Goal: Transaction & Acquisition: Purchase product/service

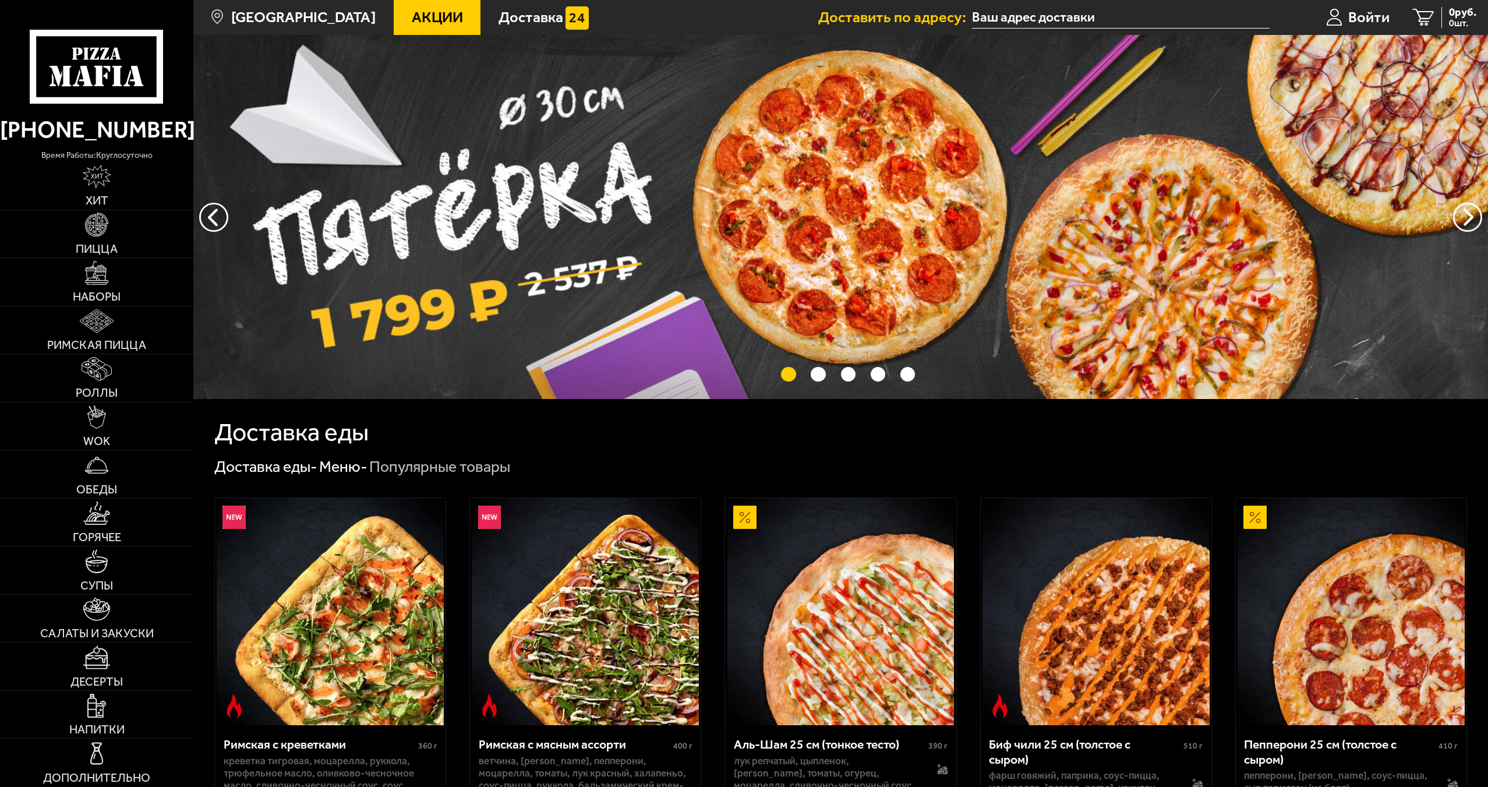
type input "[STREET_ADDRESS]"
click at [422, 17] on span "Акции" at bounding box center [437, 17] width 51 height 15
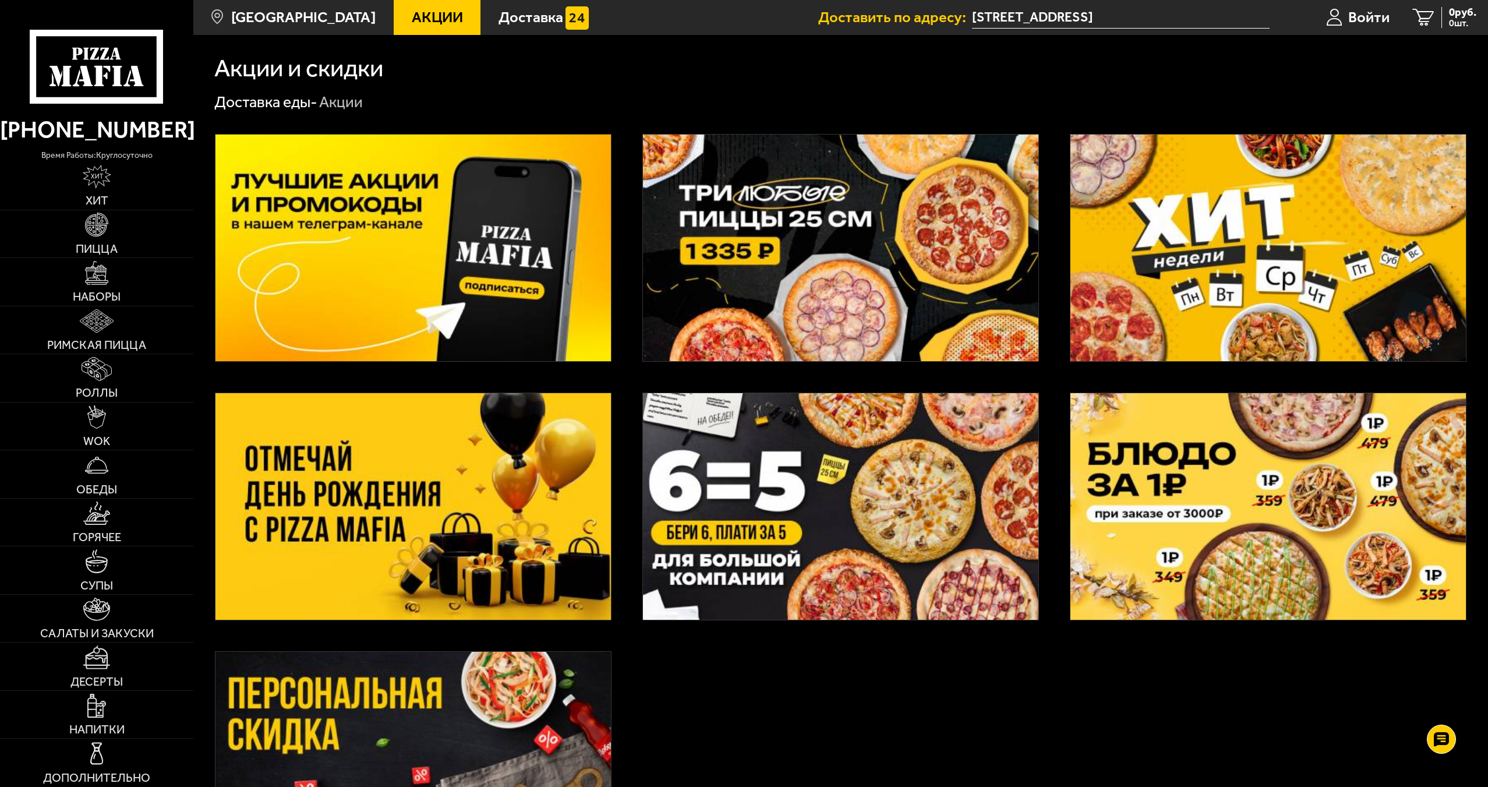
click at [844, 284] on img at bounding box center [840, 248] width 395 height 227
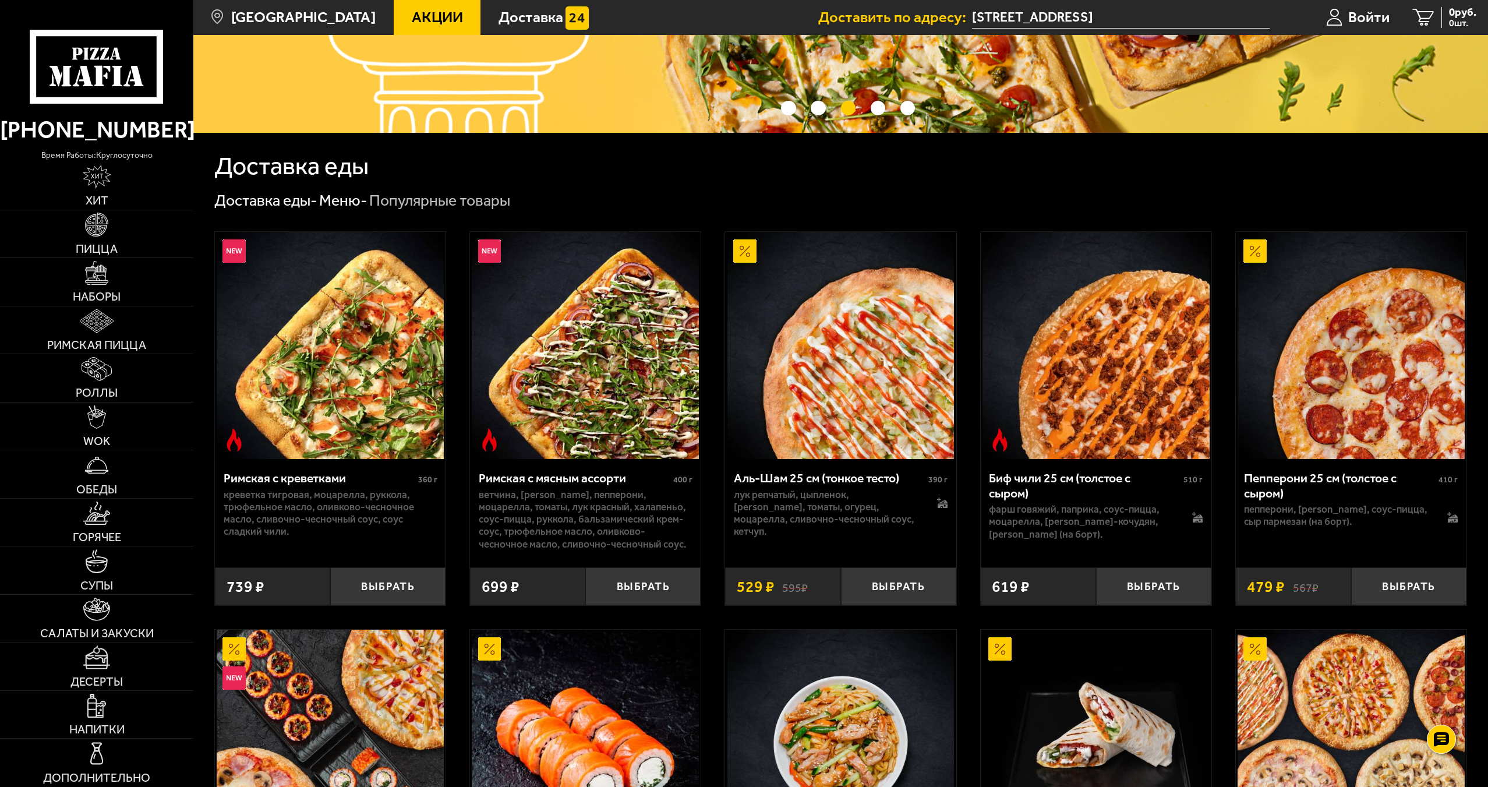
scroll to position [233, 0]
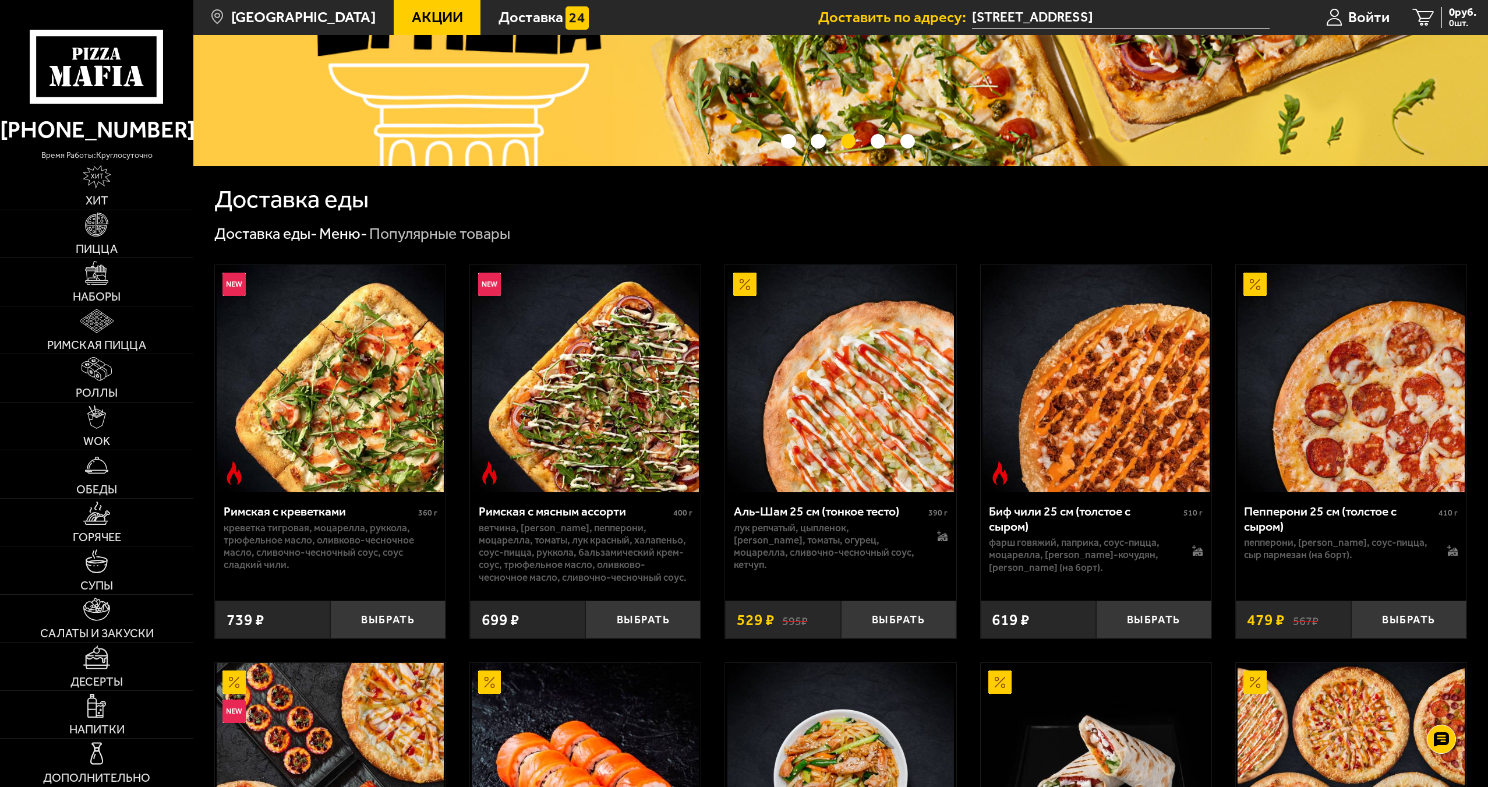
click at [425, 4] on link "Акции" at bounding box center [437, 17] width 87 height 35
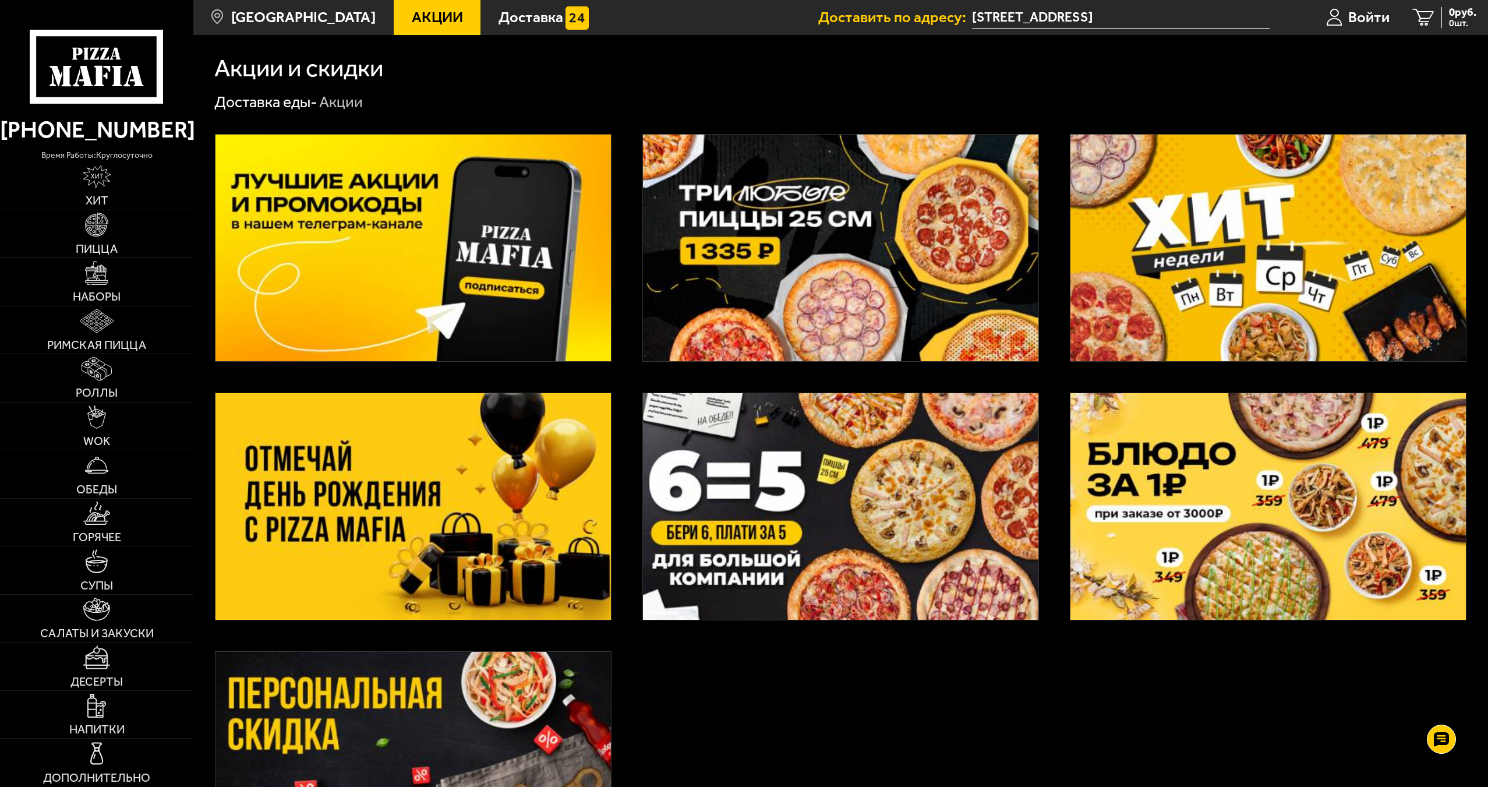
click at [776, 257] on img at bounding box center [840, 248] width 395 height 227
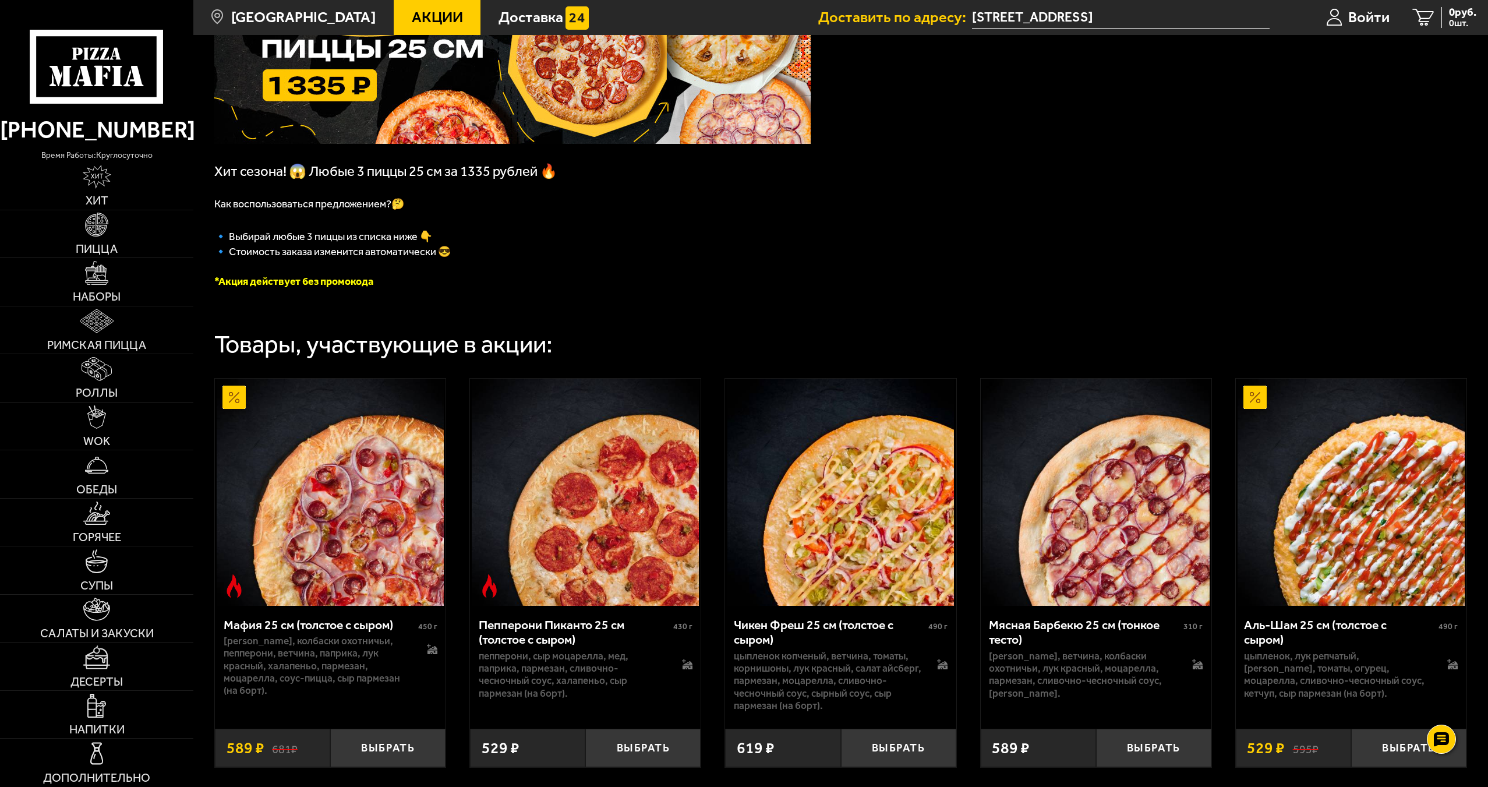
scroll to position [116, 0]
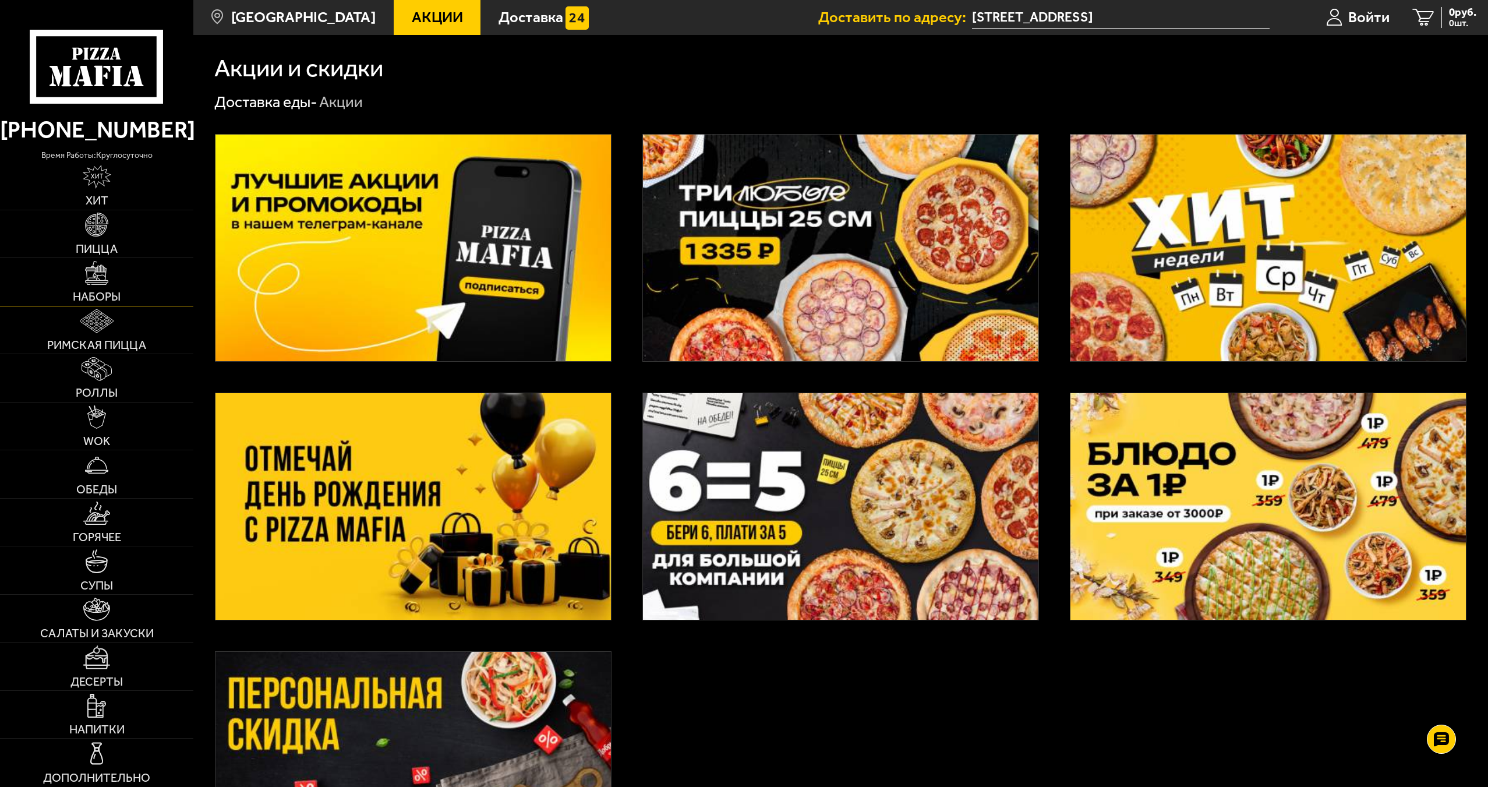
click at [79, 285] on link "Наборы" at bounding box center [96, 282] width 193 height 48
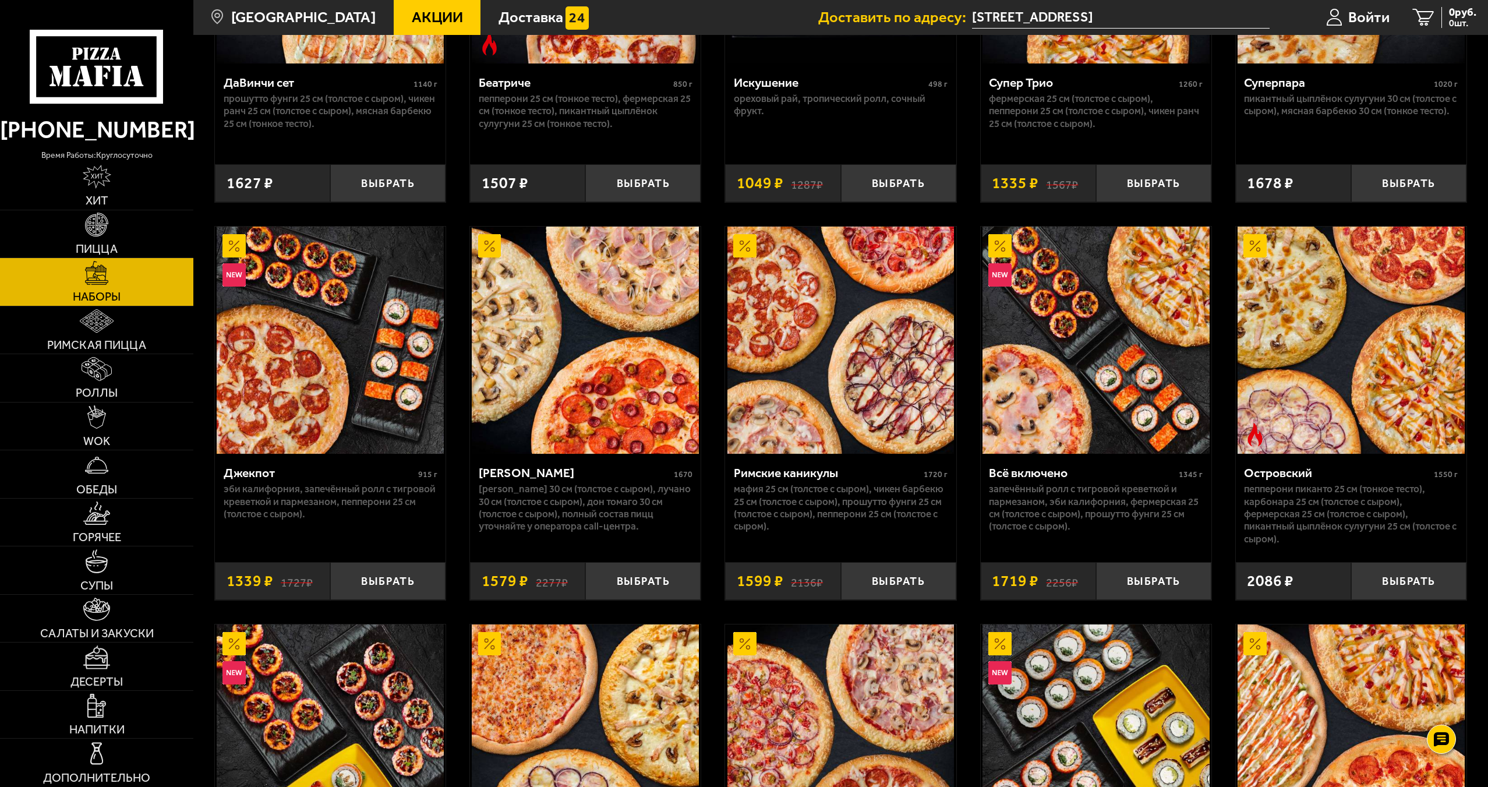
scroll to position [1040, 0]
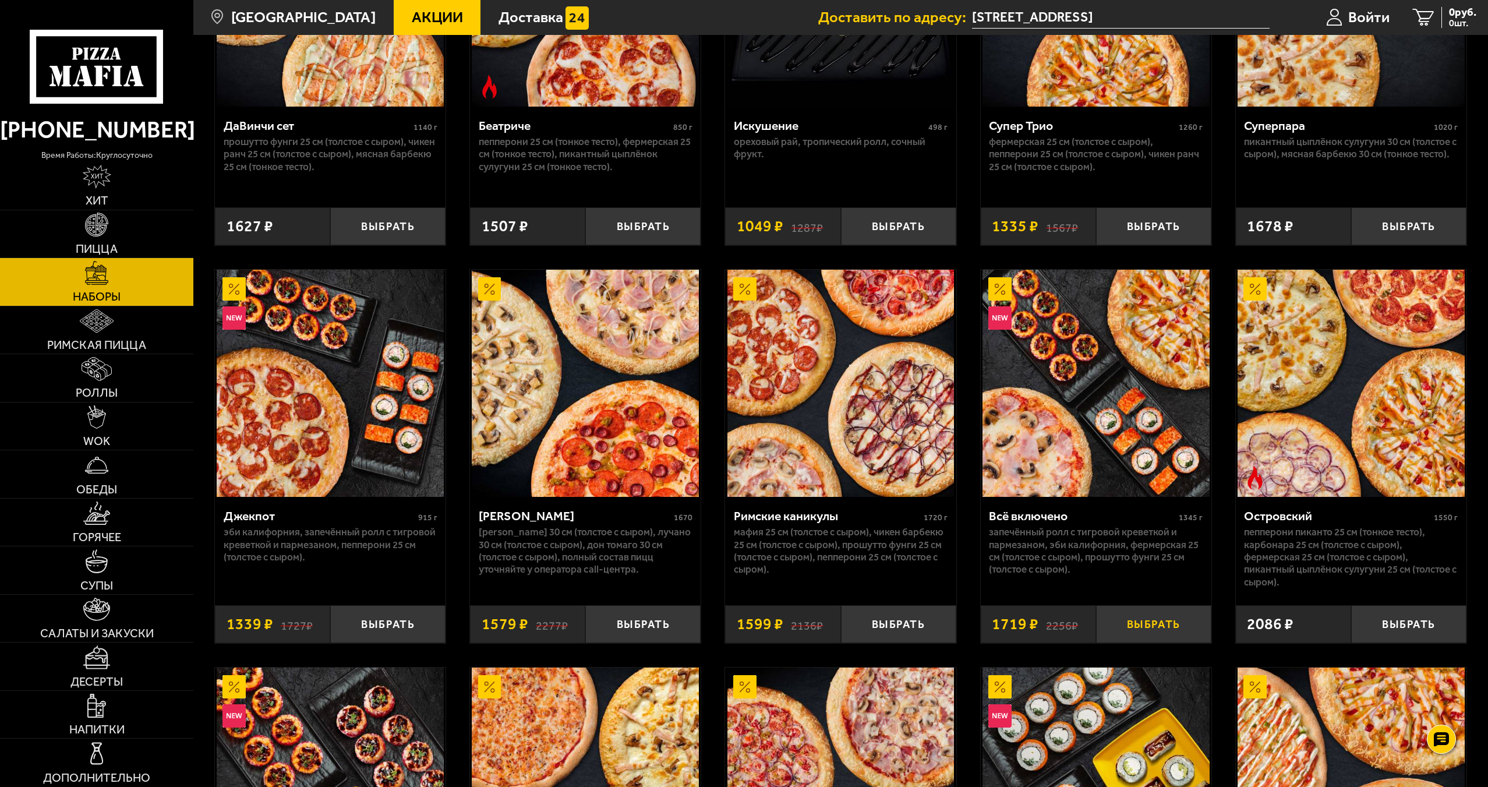
click at [1173, 623] on button "Выбрать" at bounding box center [1153, 624] width 115 height 38
click at [1466, 14] on span "1719 руб." at bounding box center [1453, 12] width 45 height 11
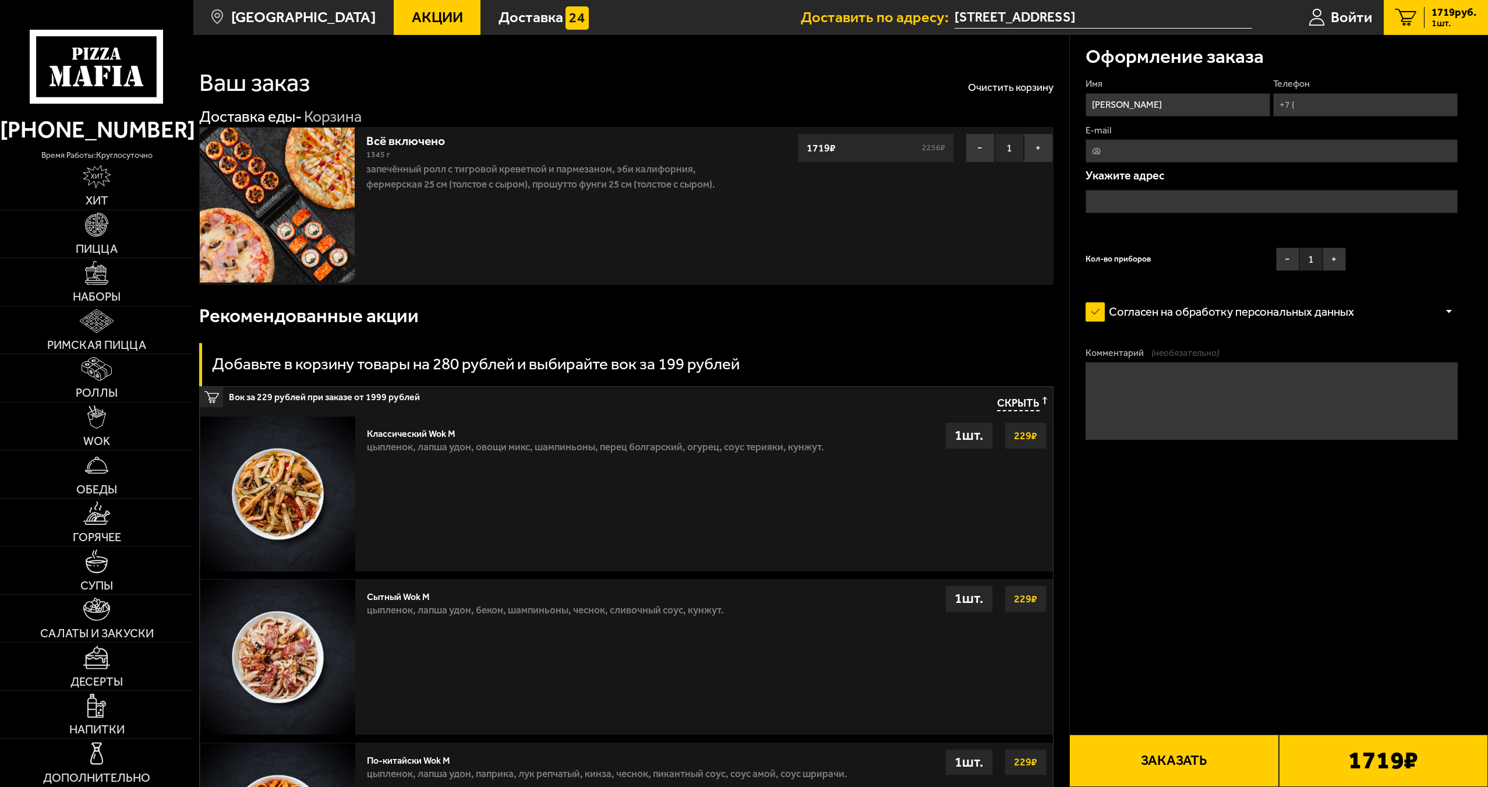
type input "[STREET_ADDRESS]"
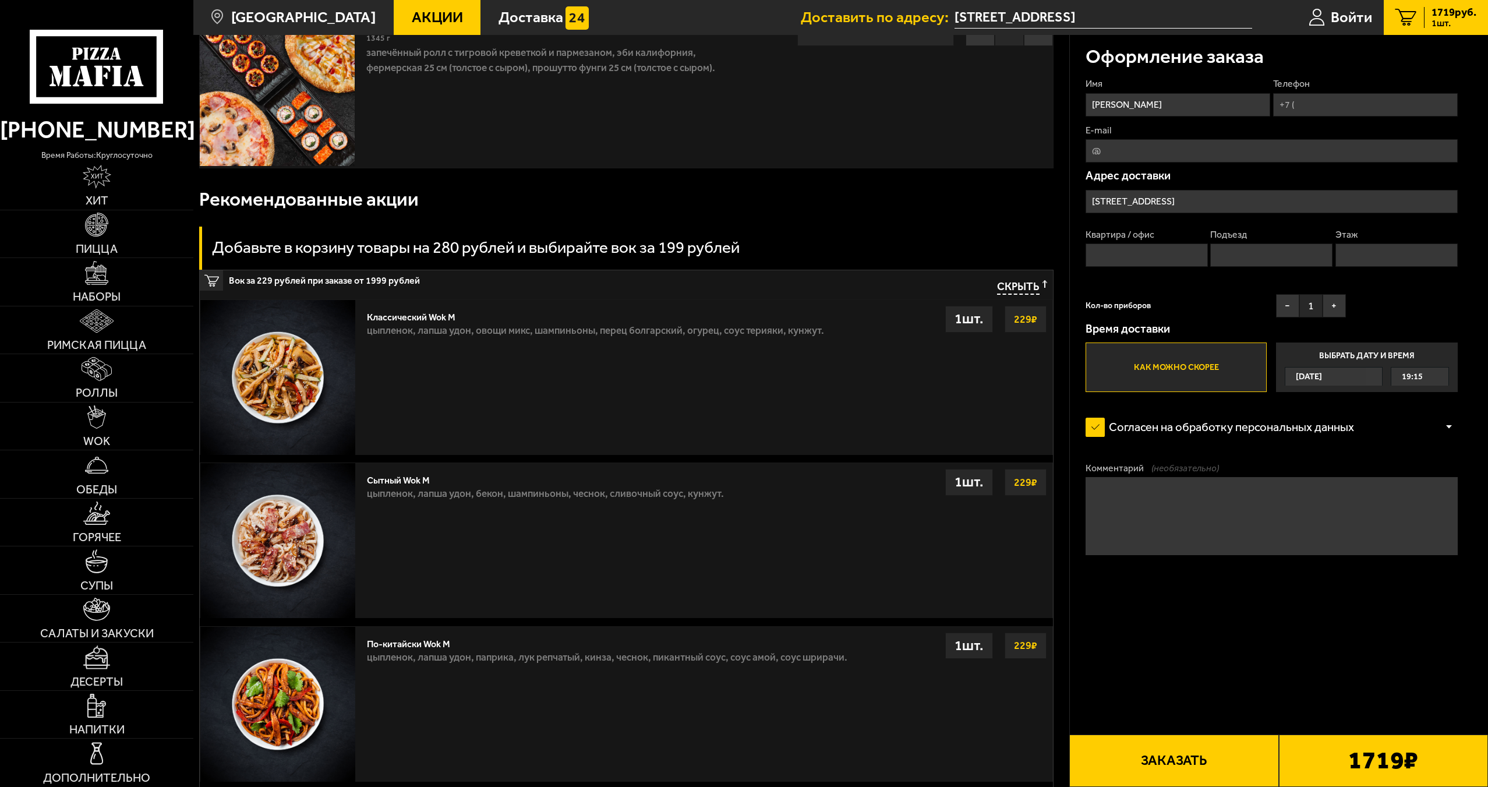
click at [1219, 762] on button "Заказать" at bounding box center [1173, 760] width 209 height 52
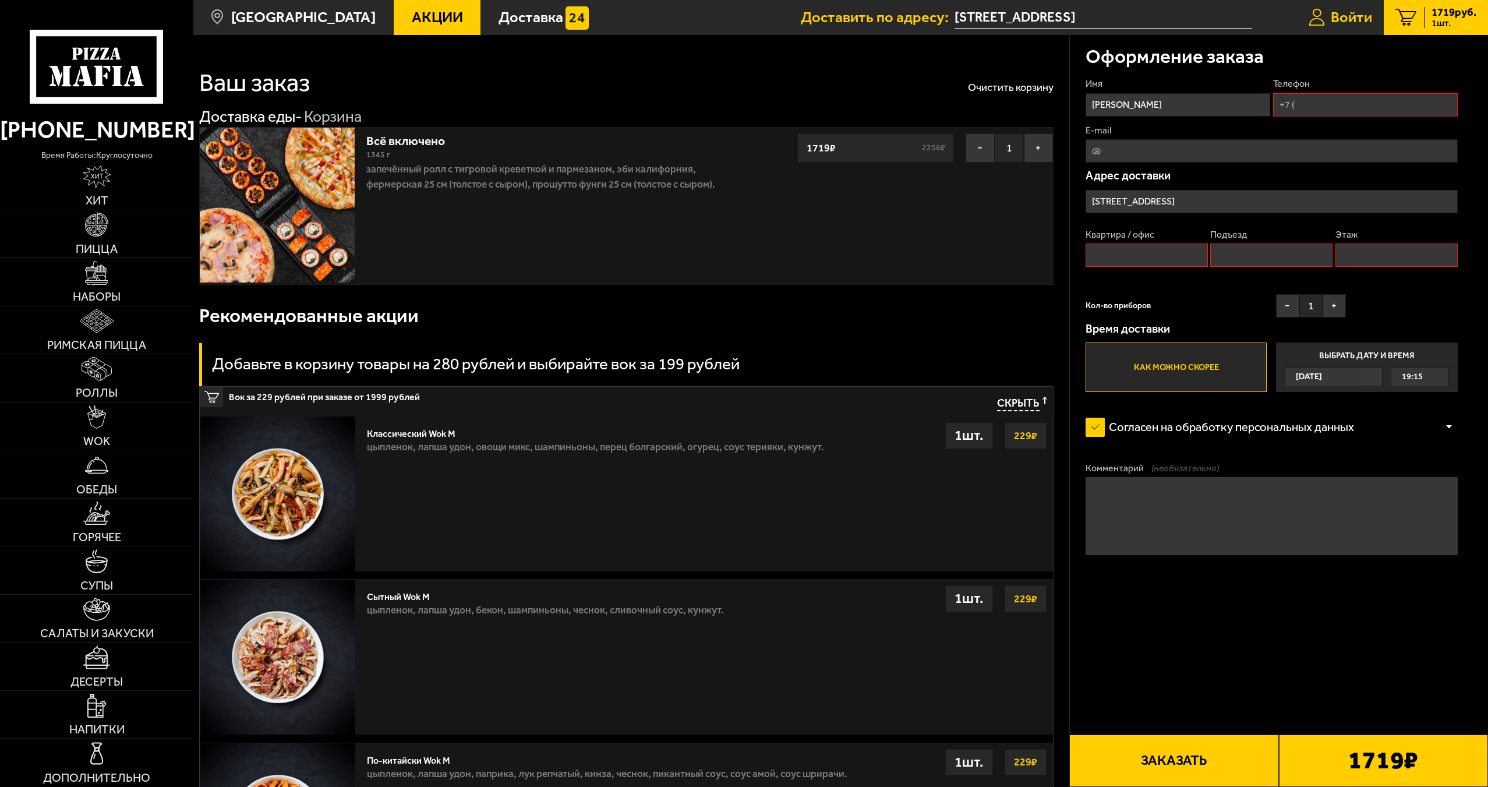
click at [1342, 19] on span "Войти" at bounding box center [1351, 17] width 41 height 15
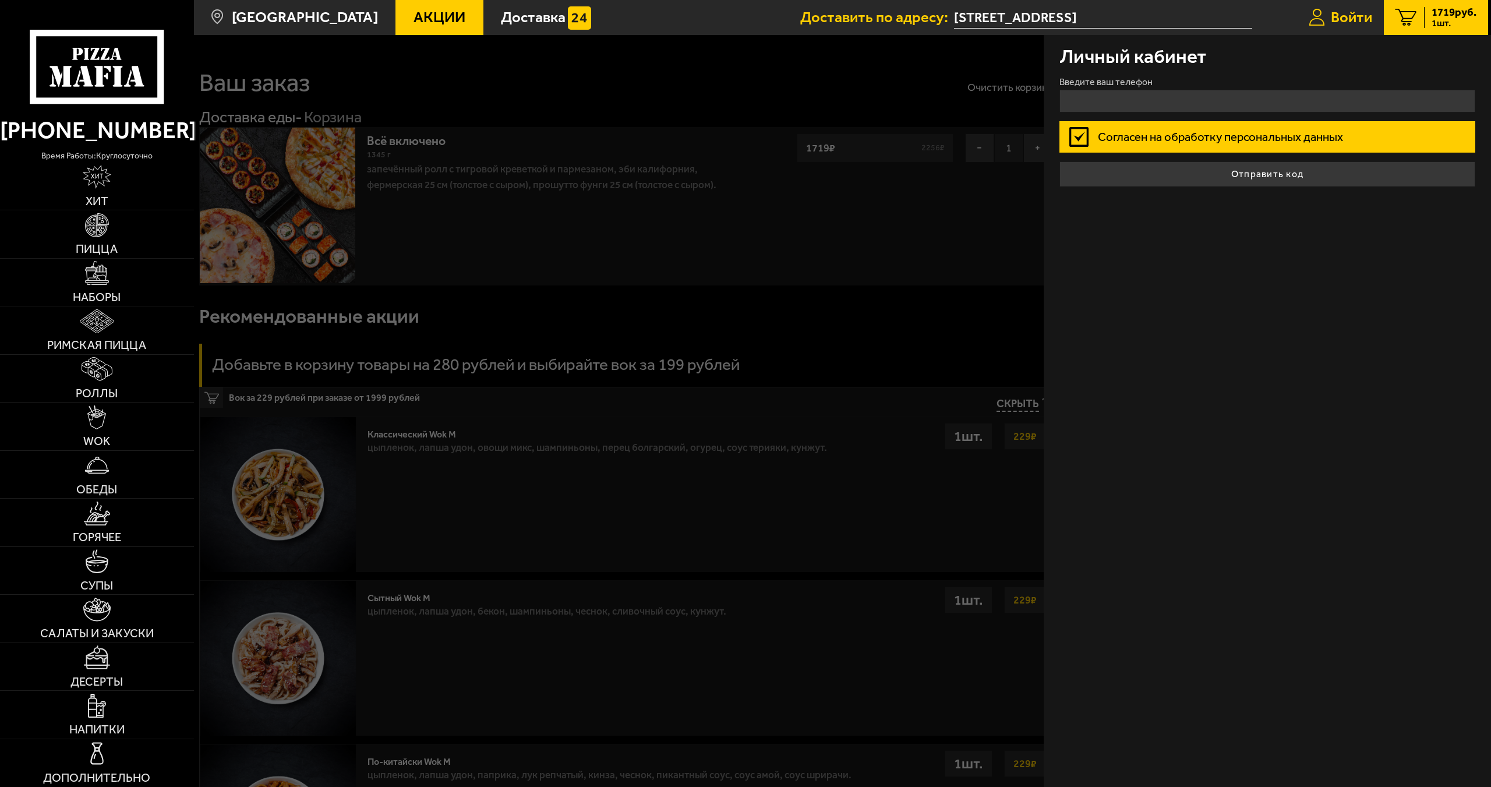
click at [1348, 24] on span "Войти" at bounding box center [1351, 17] width 41 height 15
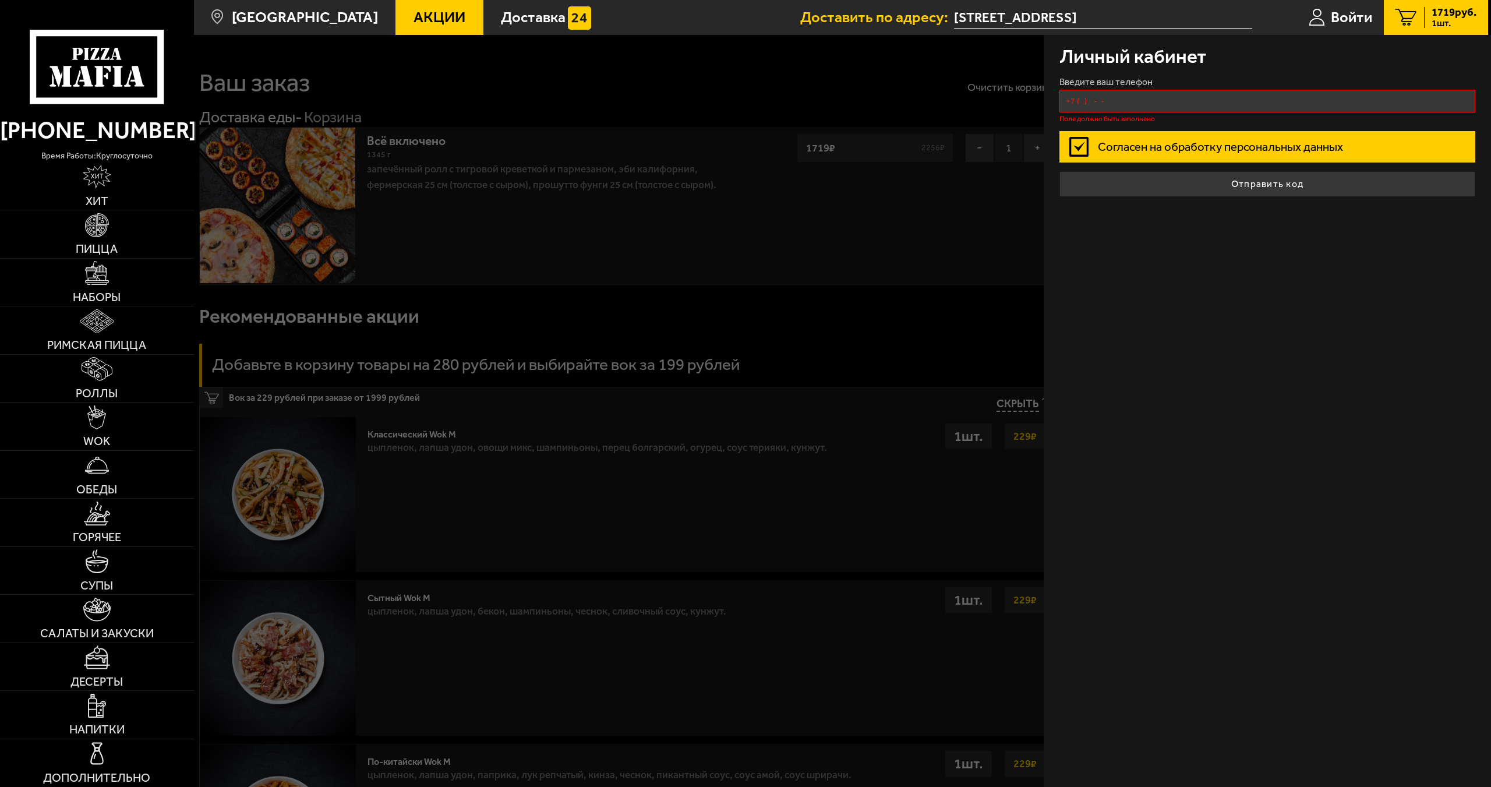
click at [1245, 90] on input "+7 ( ) - -" at bounding box center [1267, 101] width 416 height 23
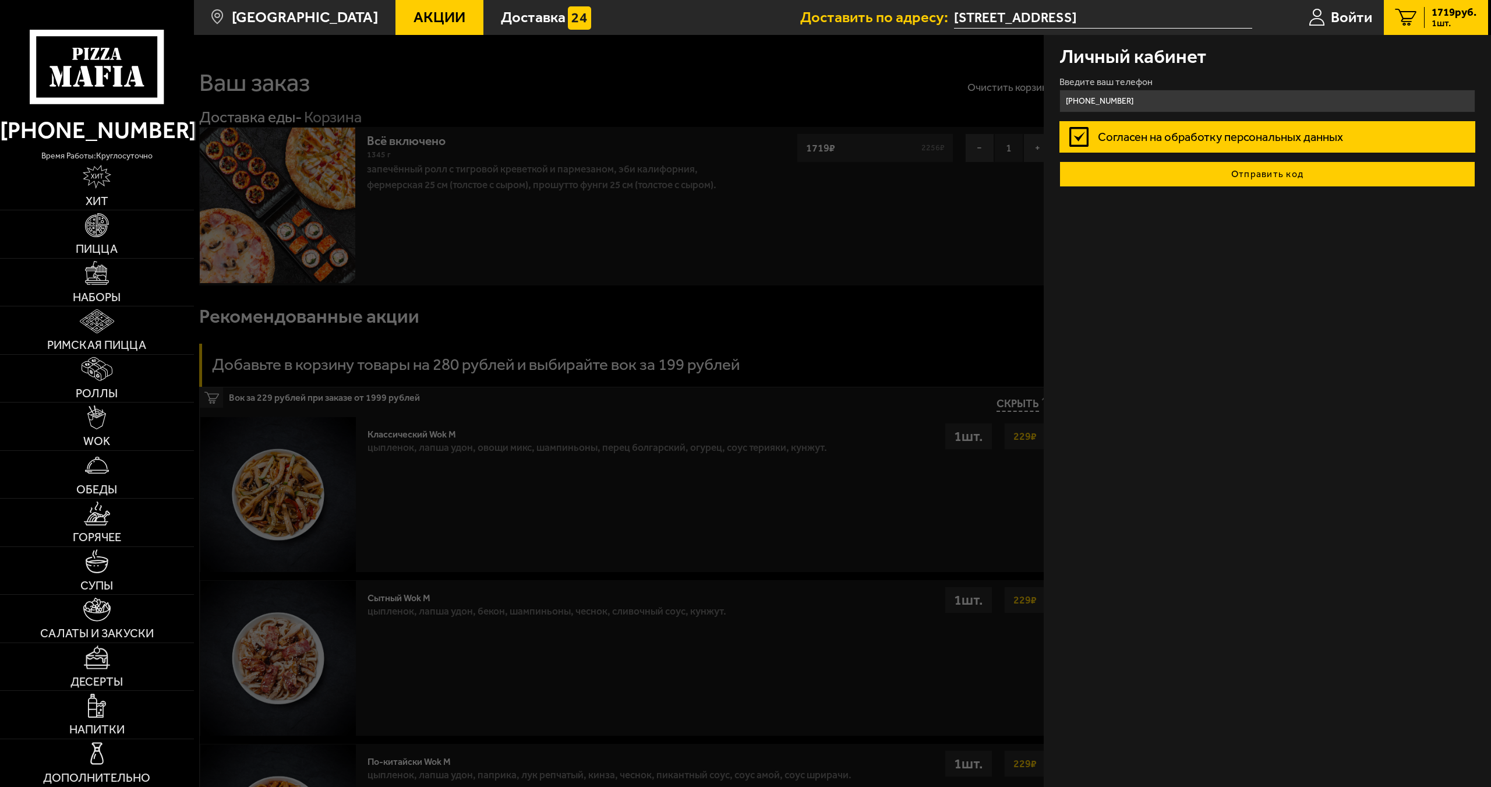
type input "[PHONE_NUMBER]"
click at [1264, 172] on button "Отправить код" at bounding box center [1267, 174] width 416 height 26
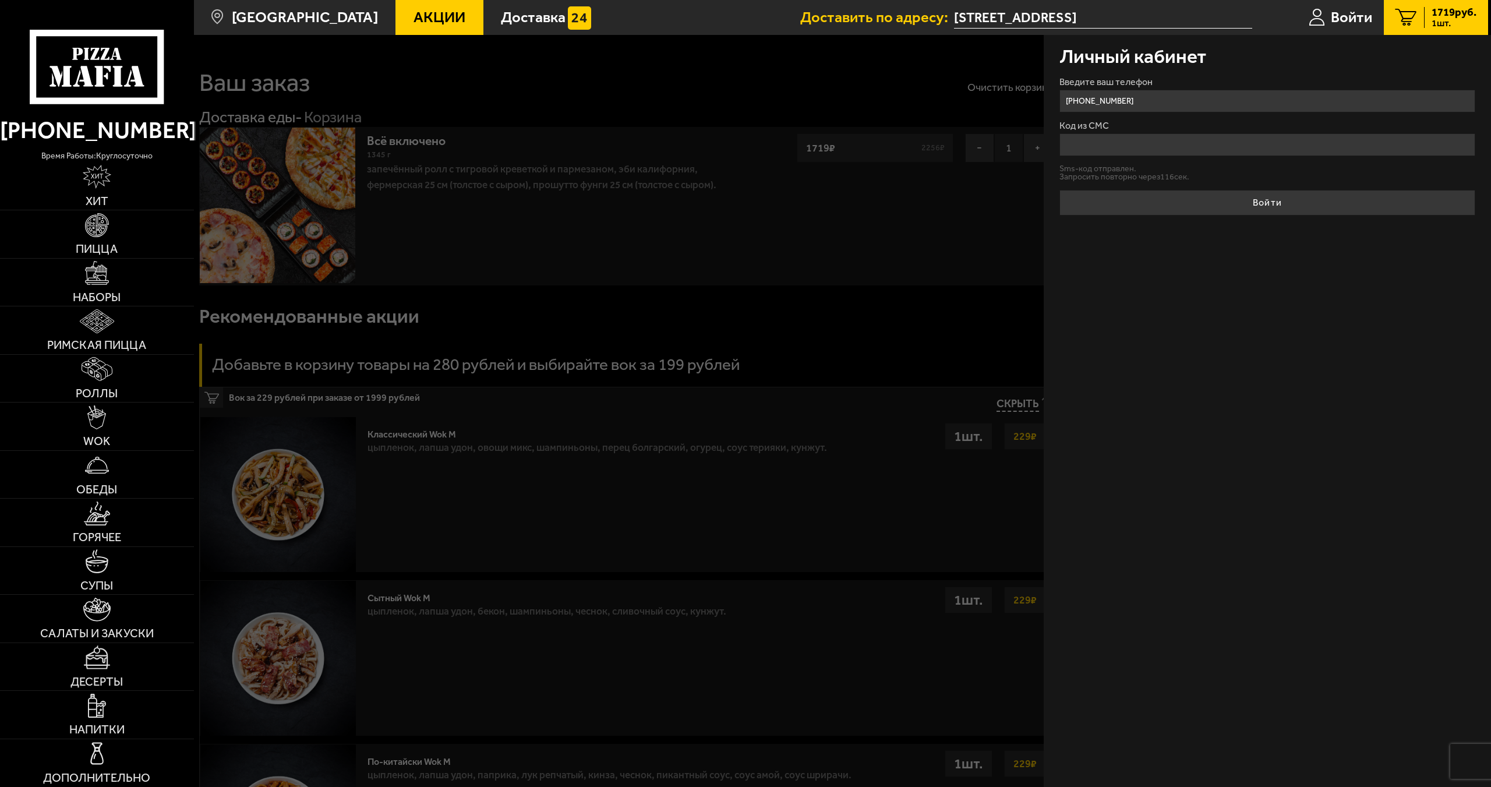
click at [1130, 152] on input "Код из СМС" at bounding box center [1267, 144] width 416 height 23
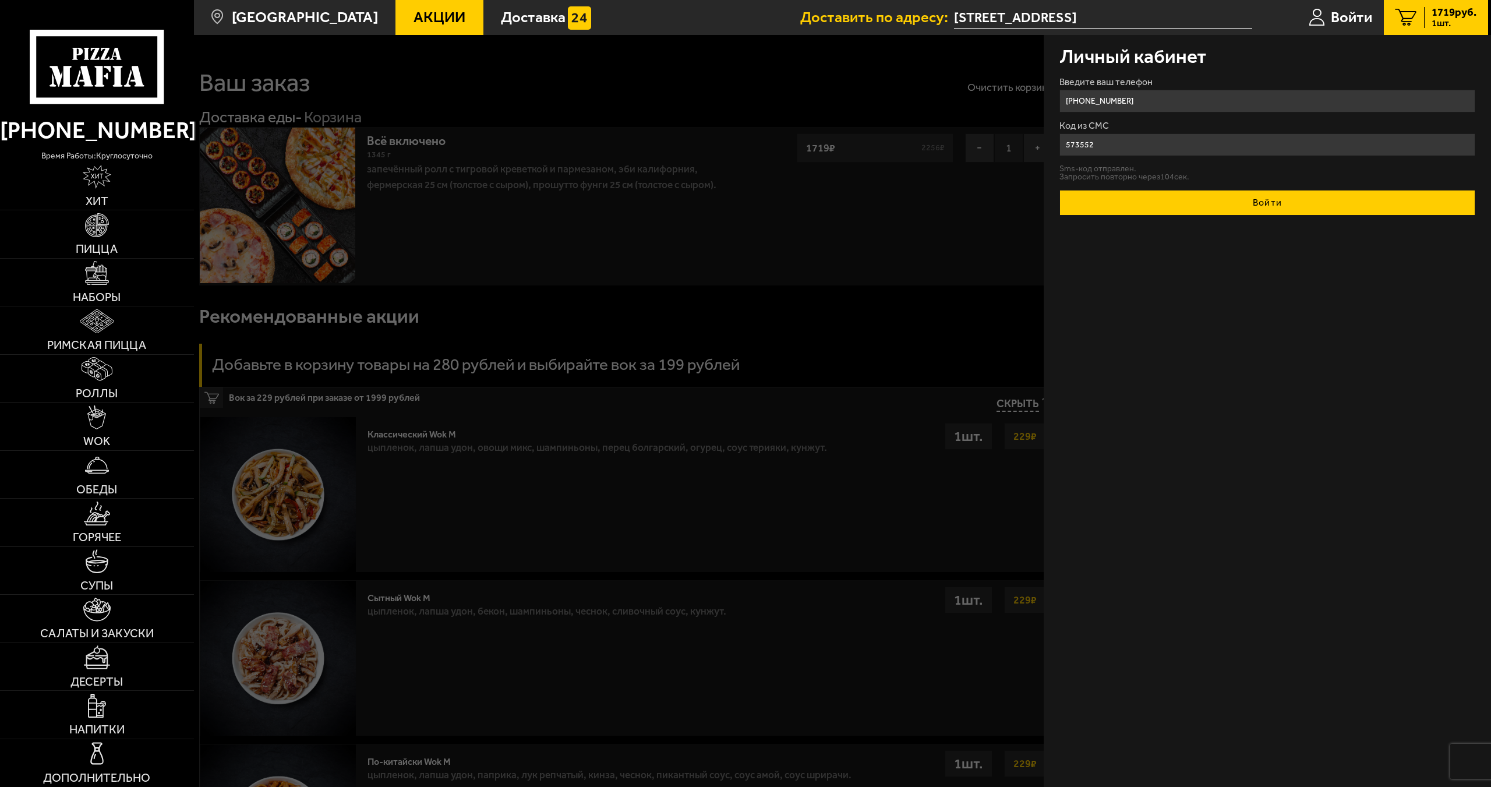
type input "573552"
click at [1175, 202] on button "Войти" at bounding box center [1267, 203] width 416 height 26
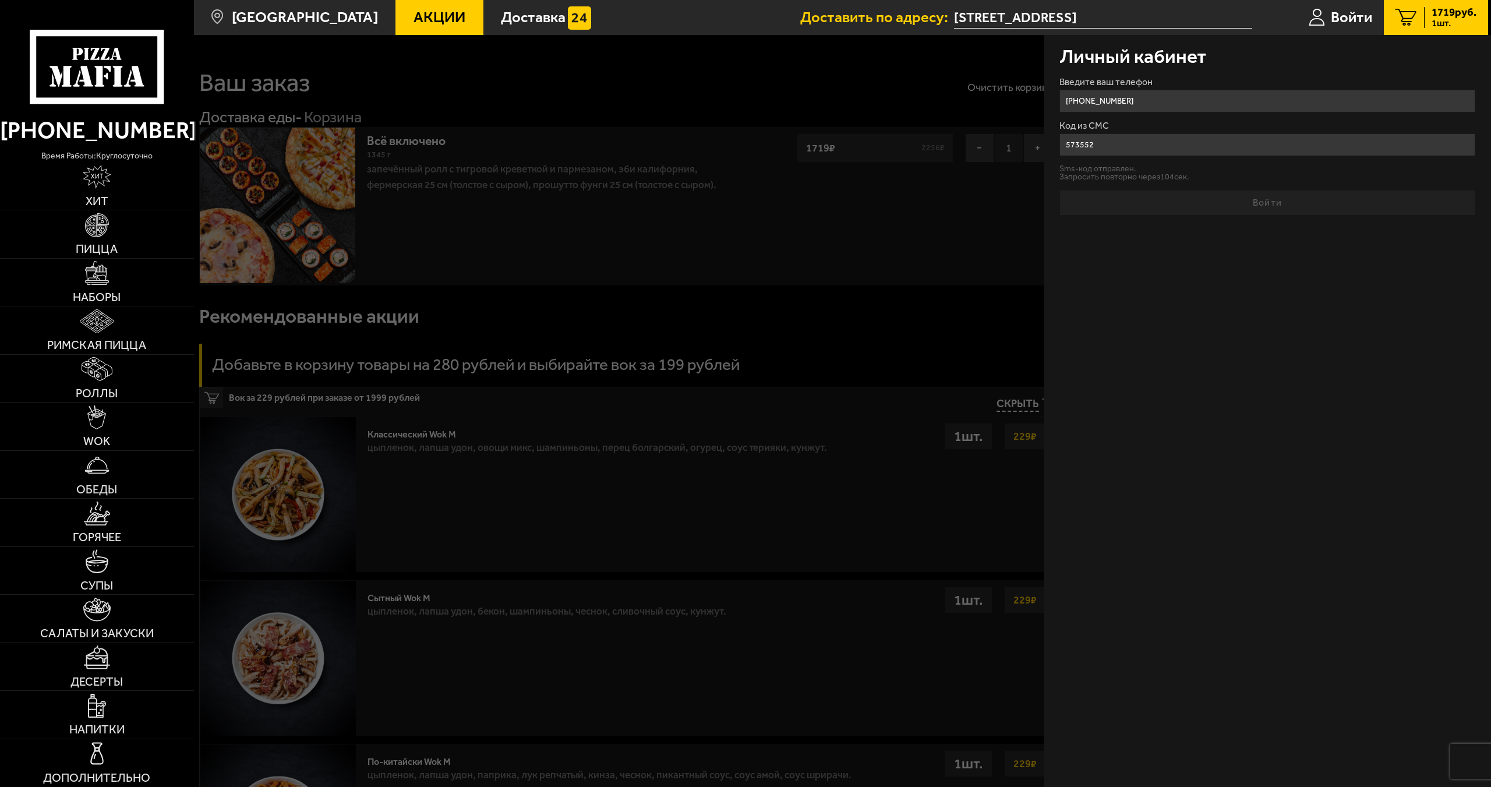
type input "91"
type input "5"
type input "3"
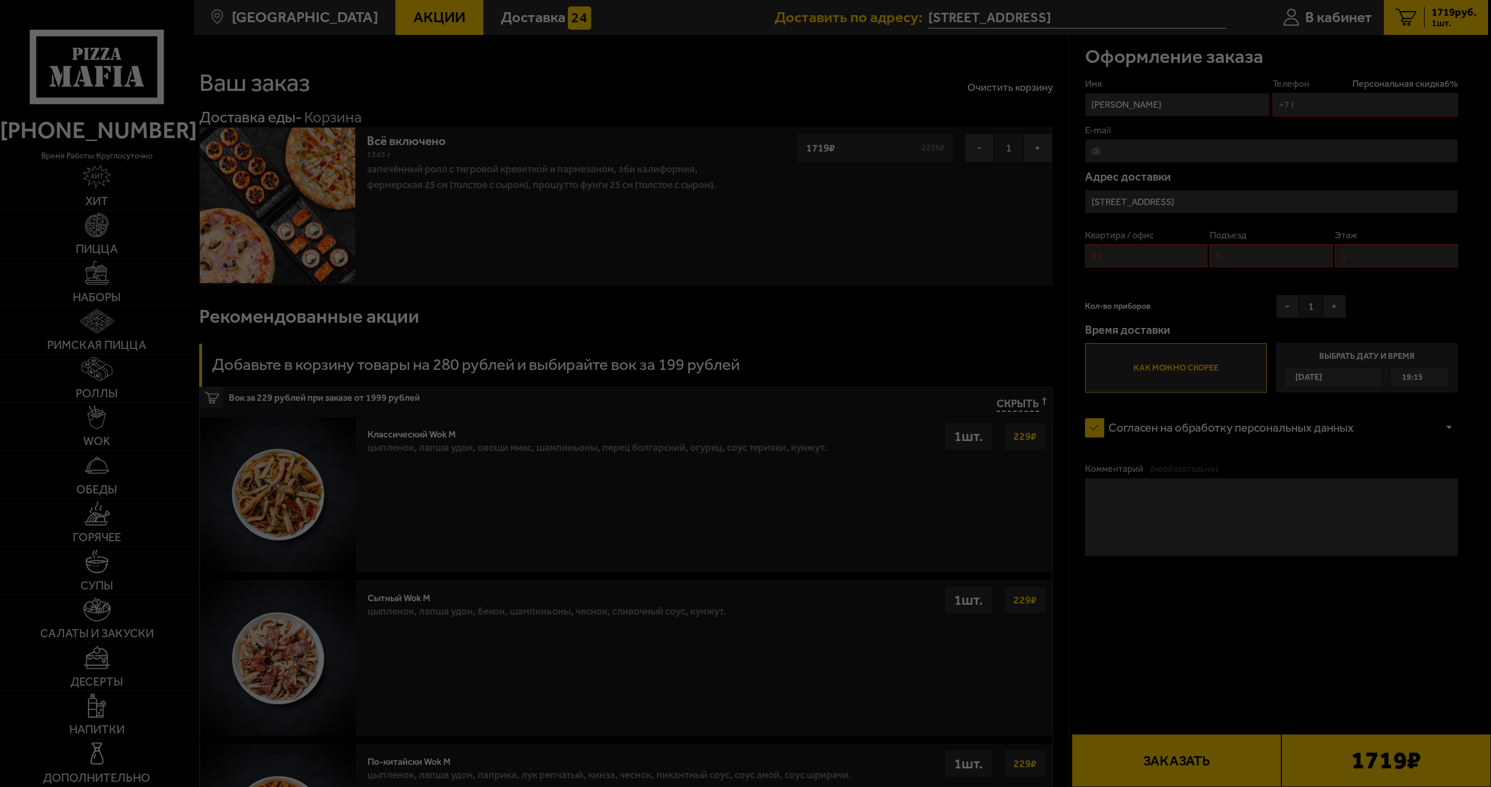
type input "[PHONE_NUMBER]"
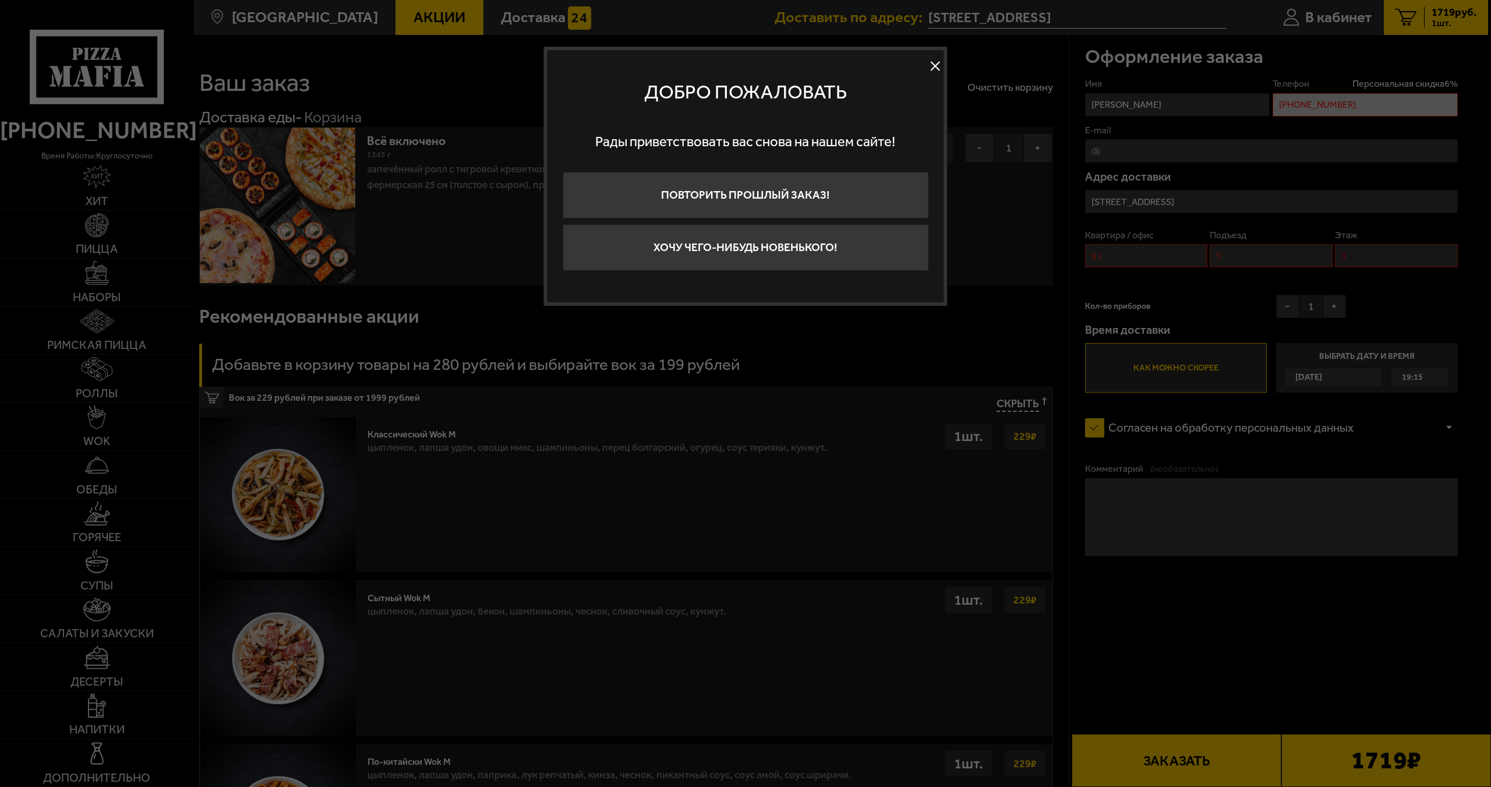
click at [941, 68] on button at bounding box center [935, 66] width 17 height 17
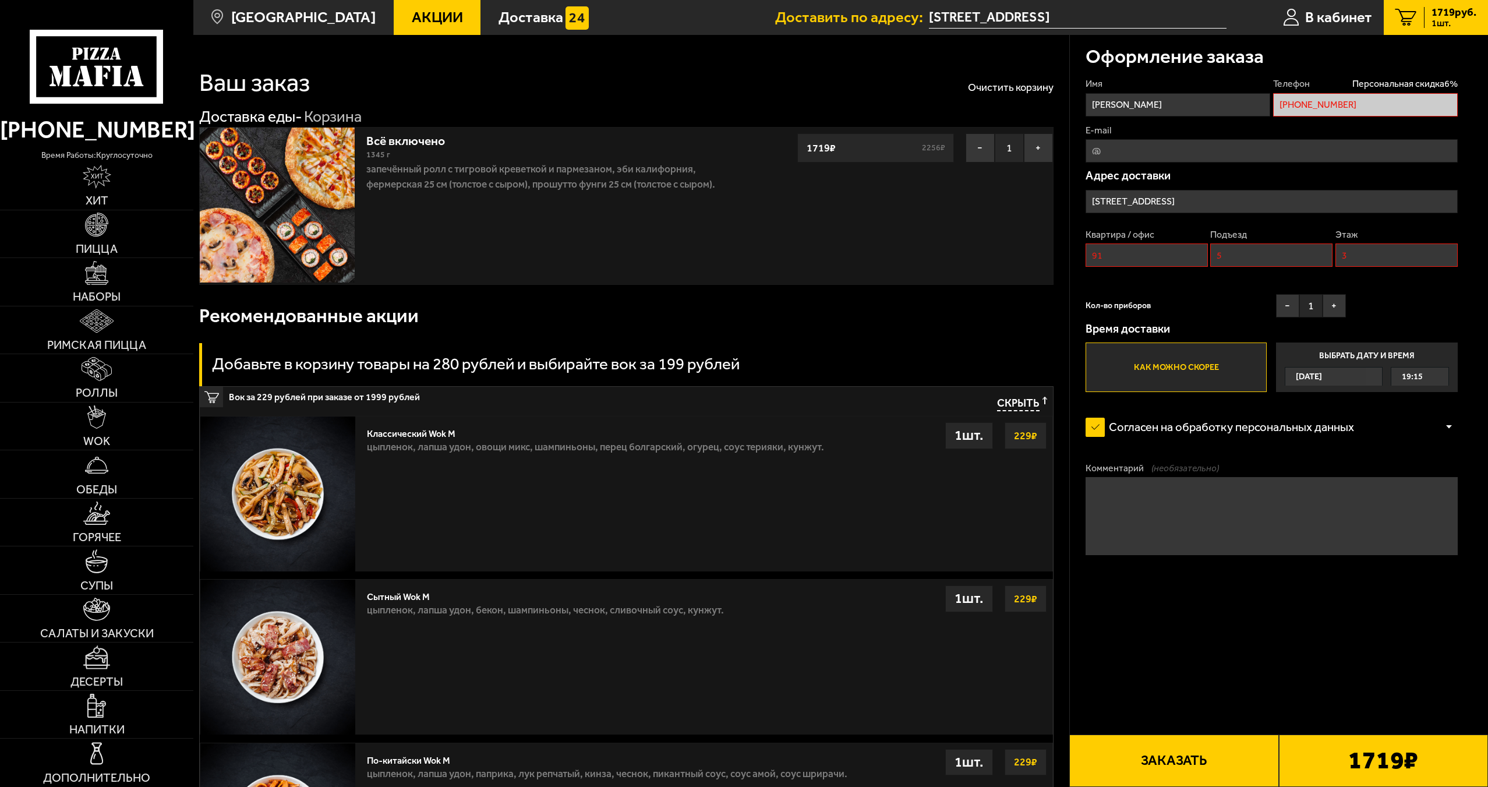
click at [1438, 19] on span "1 шт." at bounding box center [1453, 23] width 45 height 9
click at [1172, 370] on label "Как можно скорее" at bounding box center [1176, 367] width 181 height 50
click at [0, 0] on input "Как можно скорее" at bounding box center [0, 0] width 0 height 0
click at [1156, 745] on button "Заказать" at bounding box center [1173, 760] width 209 height 52
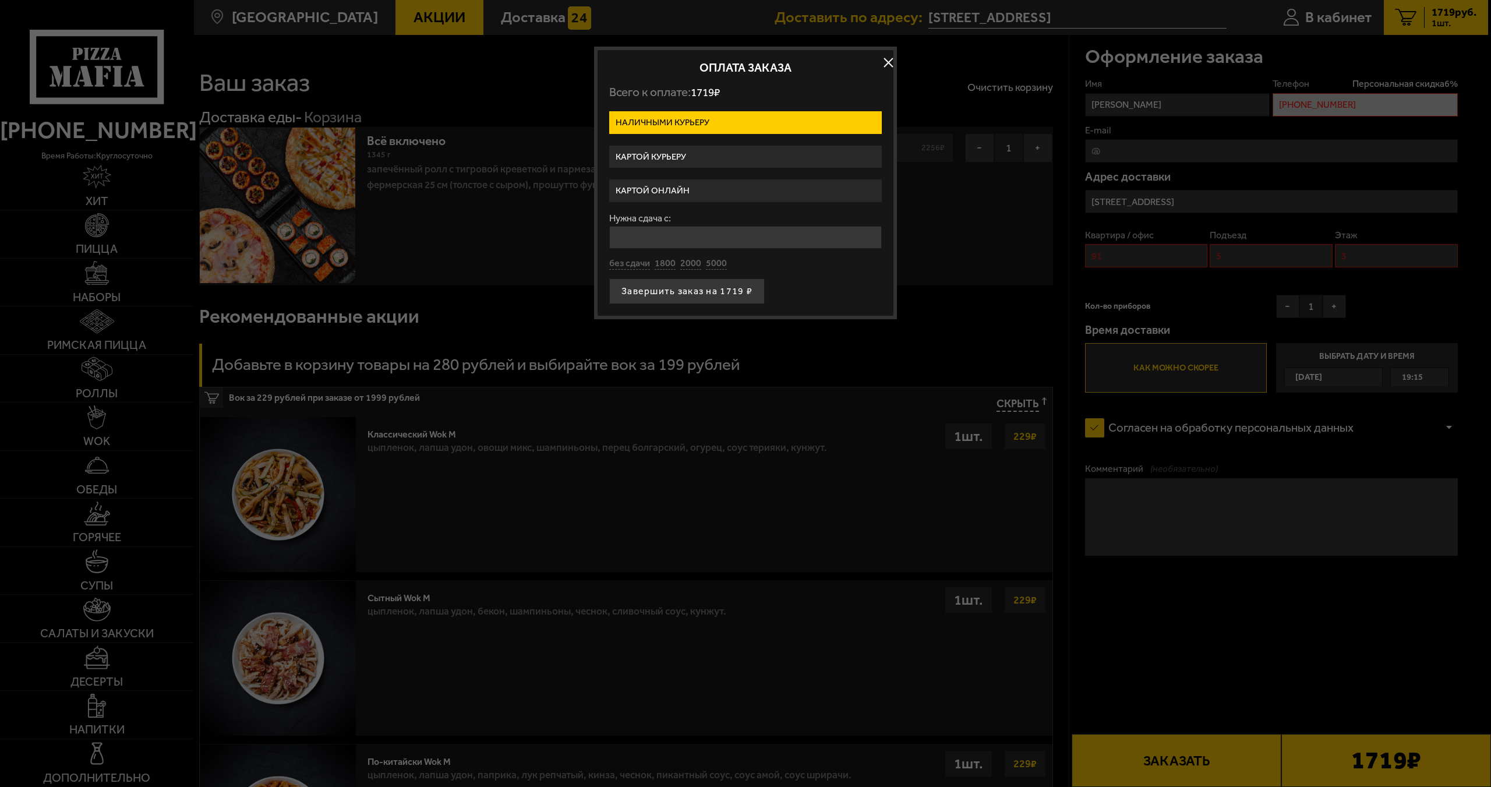
click at [710, 190] on label "Картой онлайн" at bounding box center [745, 190] width 273 height 23
click at [0, 0] on input "Картой онлайн" at bounding box center [0, 0] width 0 height 0
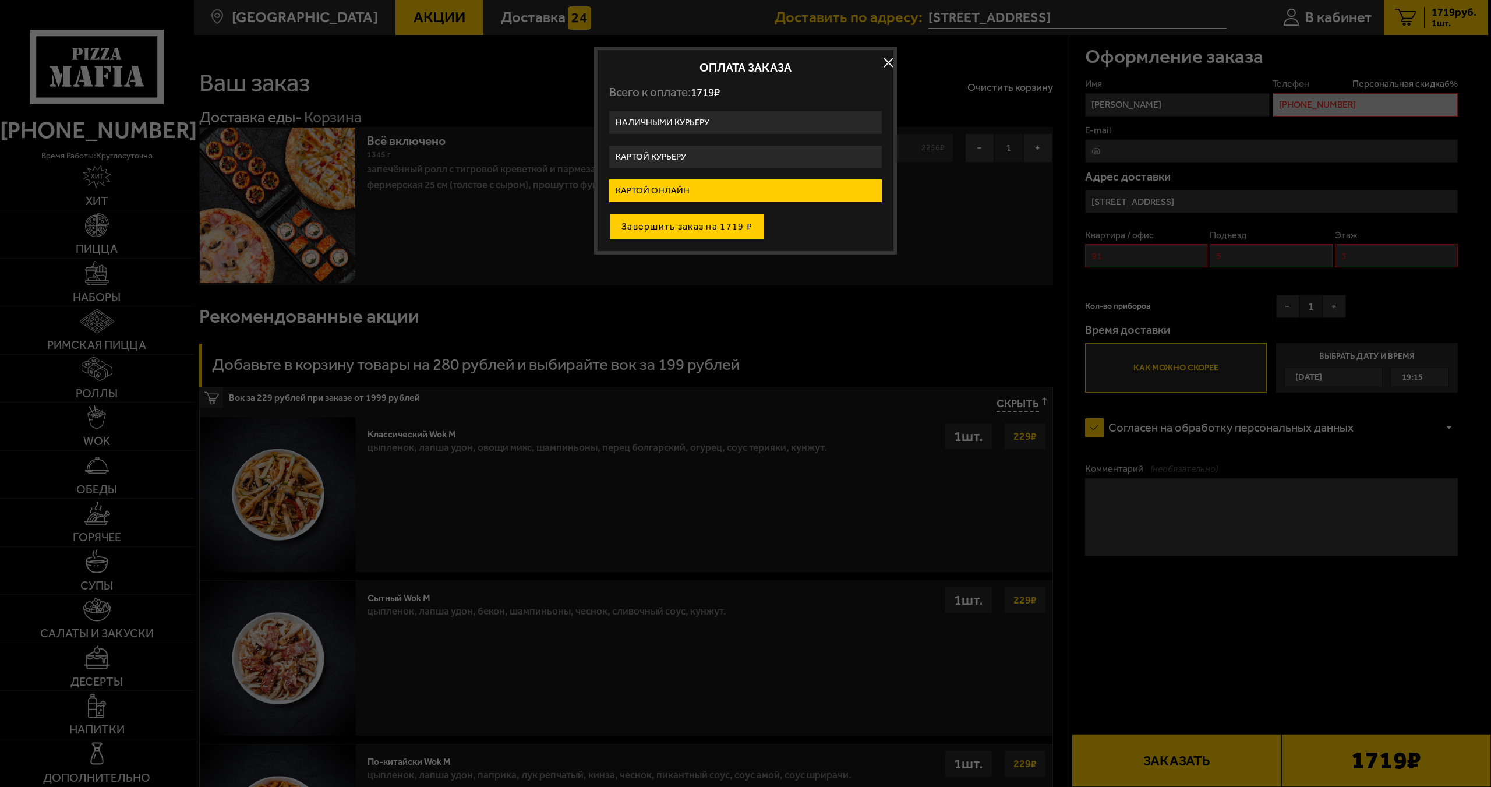
click at [718, 224] on button "Завершить заказ на 1719 ₽" at bounding box center [686, 227] width 155 height 26
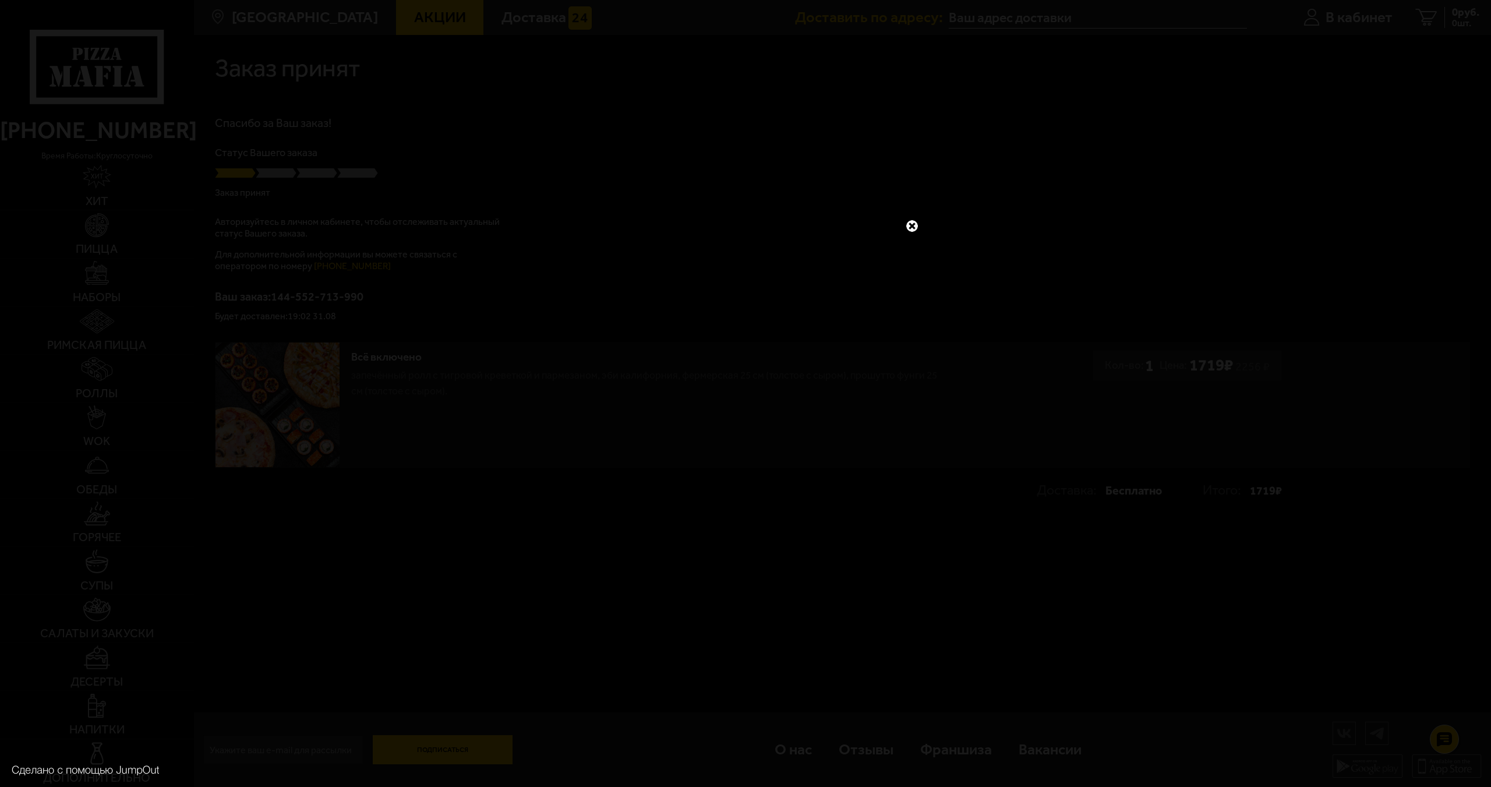
click at [912, 229] on link at bounding box center [911, 225] width 15 height 15
